Goal: Transaction & Acquisition: Purchase product/service

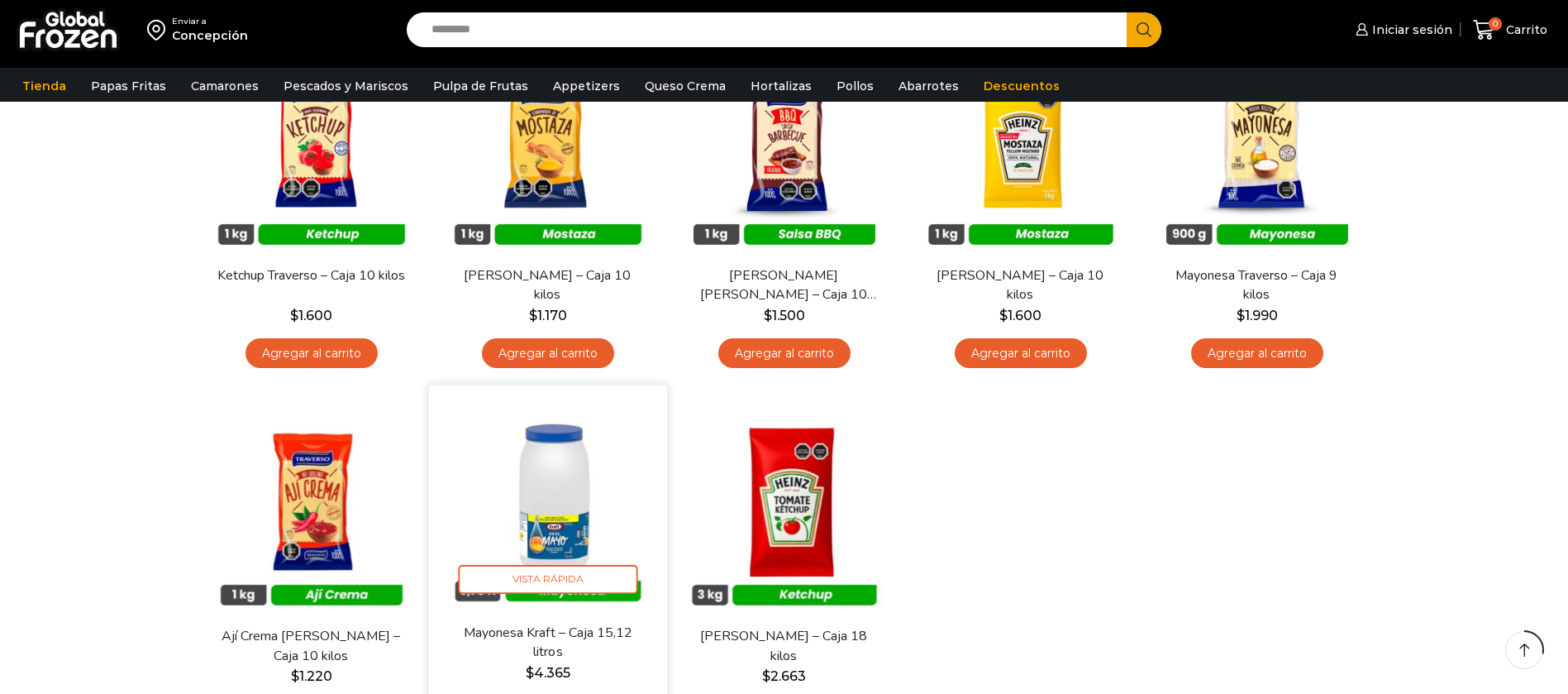
scroll to position [248, 0]
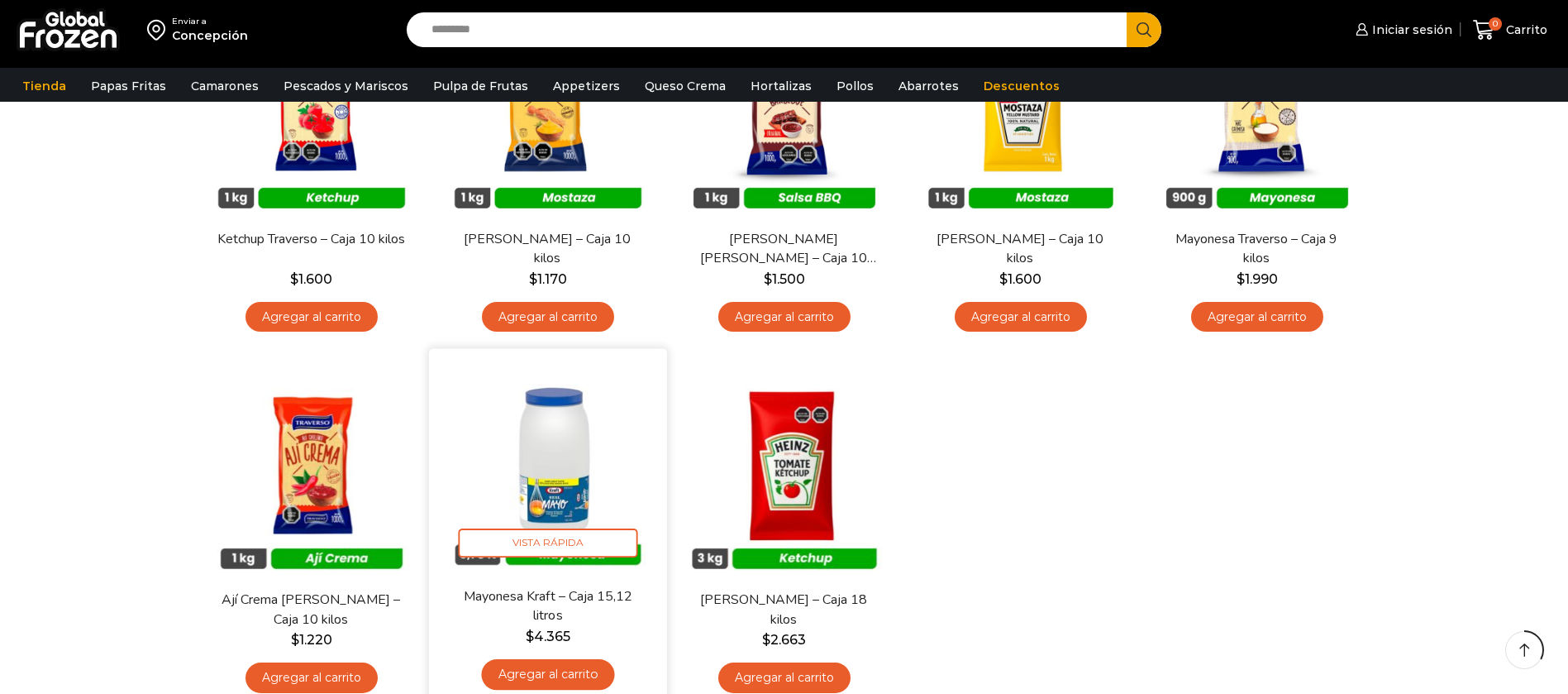
click at [517, 463] on img at bounding box center [548, 468] width 213 height 213
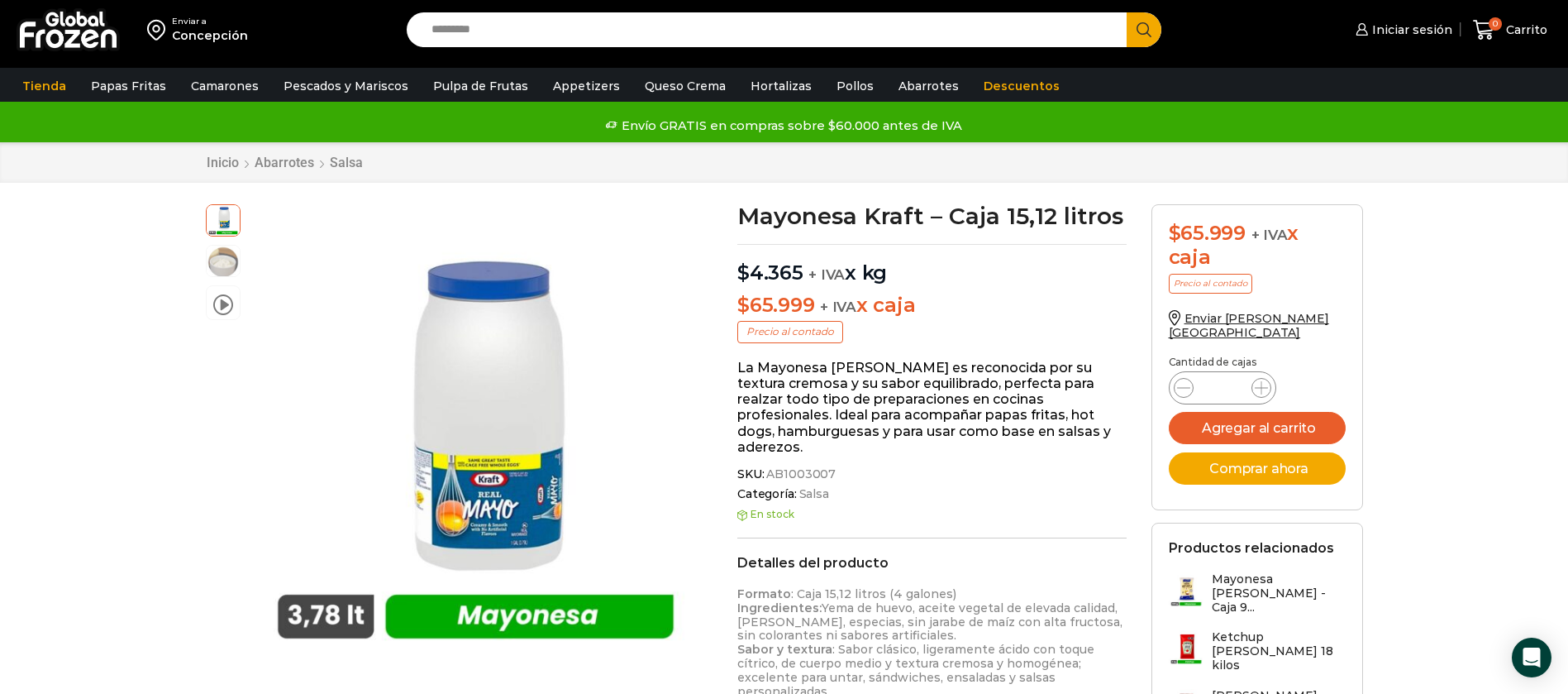
click at [548, 43] on input "Search input" at bounding box center [771, 30] width 696 height 35
type input "*******"
click at [1127, 12] on button "Search" at bounding box center [1144, 30] width 35 height 35
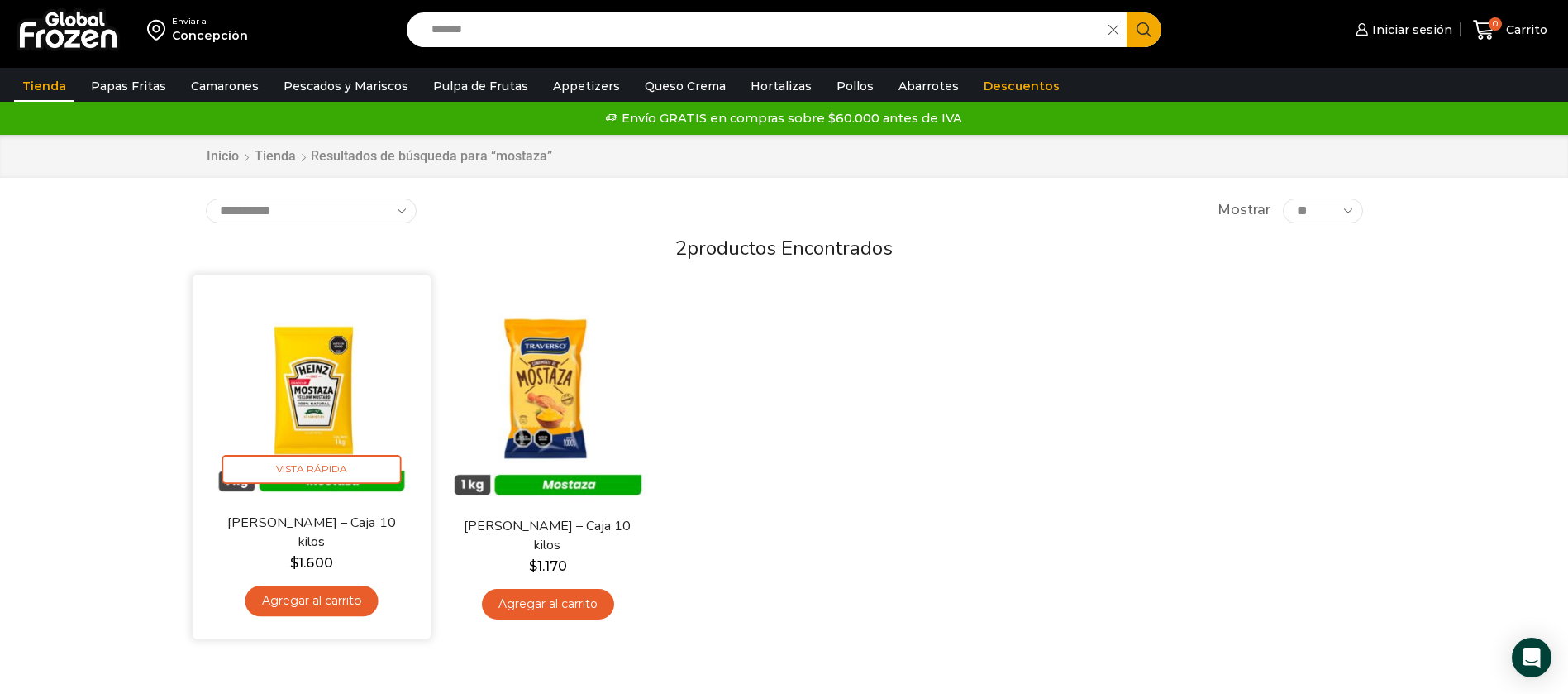
click at [361, 418] on img at bounding box center [312, 394] width 213 height 213
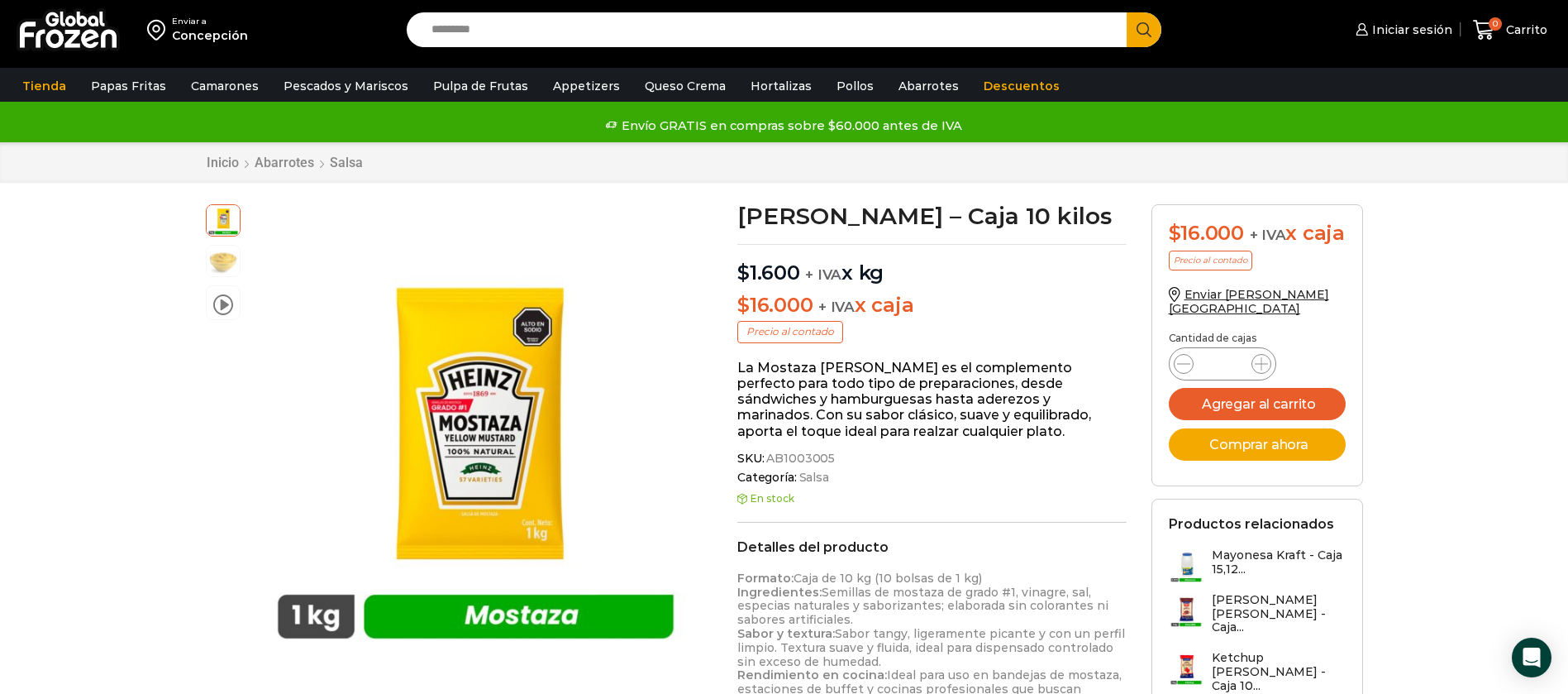
click at [529, 23] on input "Search input" at bounding box center [771, 30] width 696 height 35
